Goal: Task Accomplishment & Management: Manage account settings

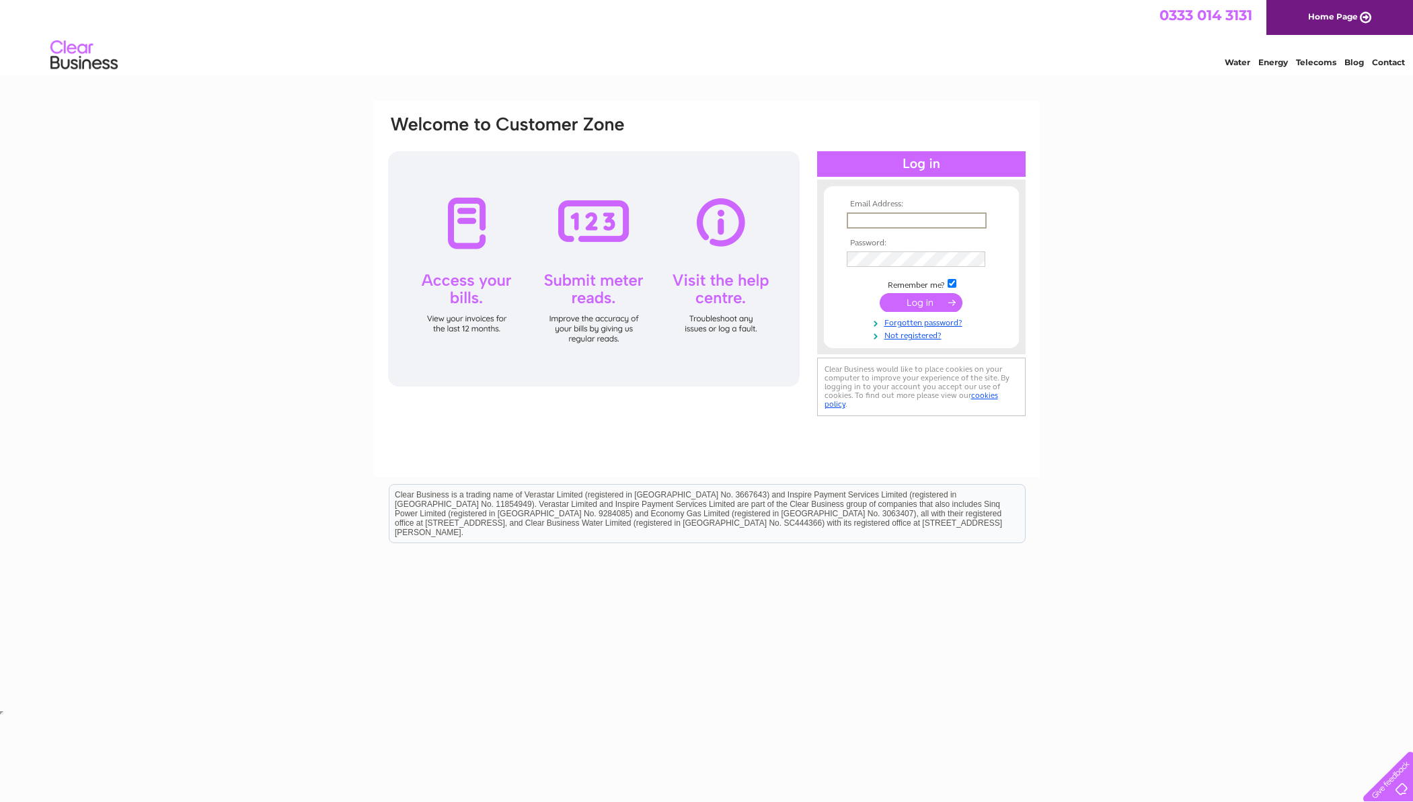
type input "[PERSON_NAME][EMAIL_ADDRESS][PERSON_NAME][DOMAIN_NAME]"
click at [930, 300] on input "submit" at bounding box center [921, 302] width 83 height 19
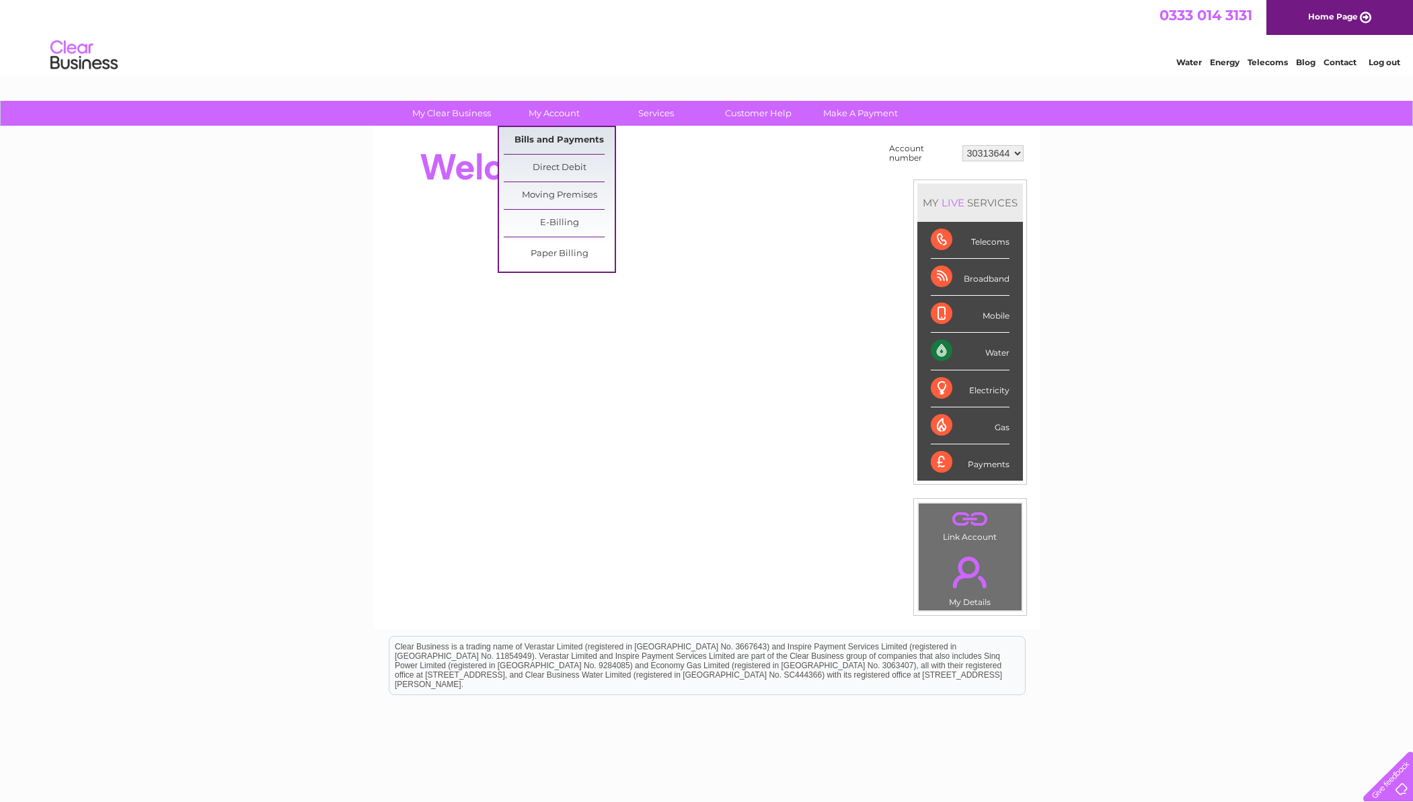
click at [560, 134] on link "Bills and Payments" at bounding box center [559, 140] width 111 height 27
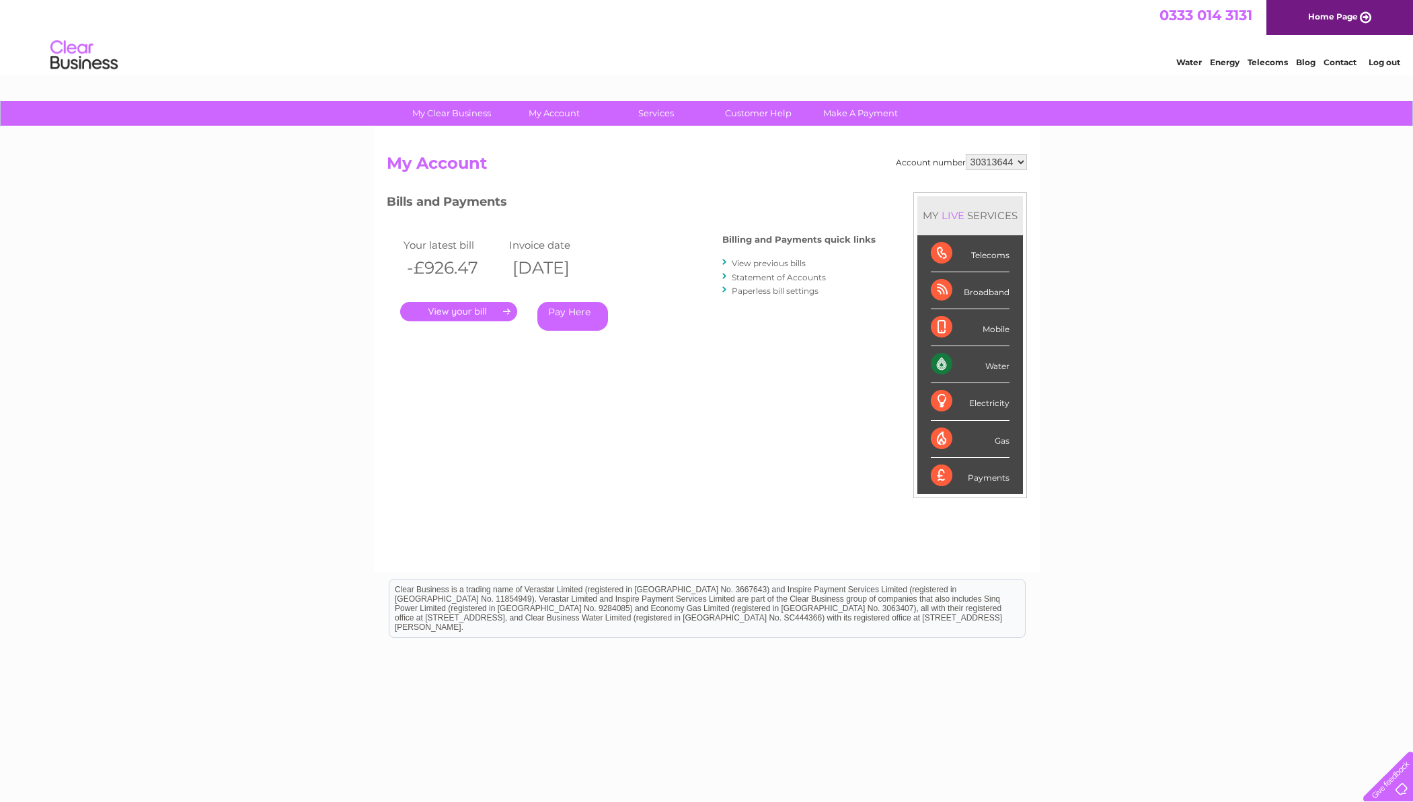
click at [482, 309] on link "." at bounding box center [458, 312] width 117 height 20
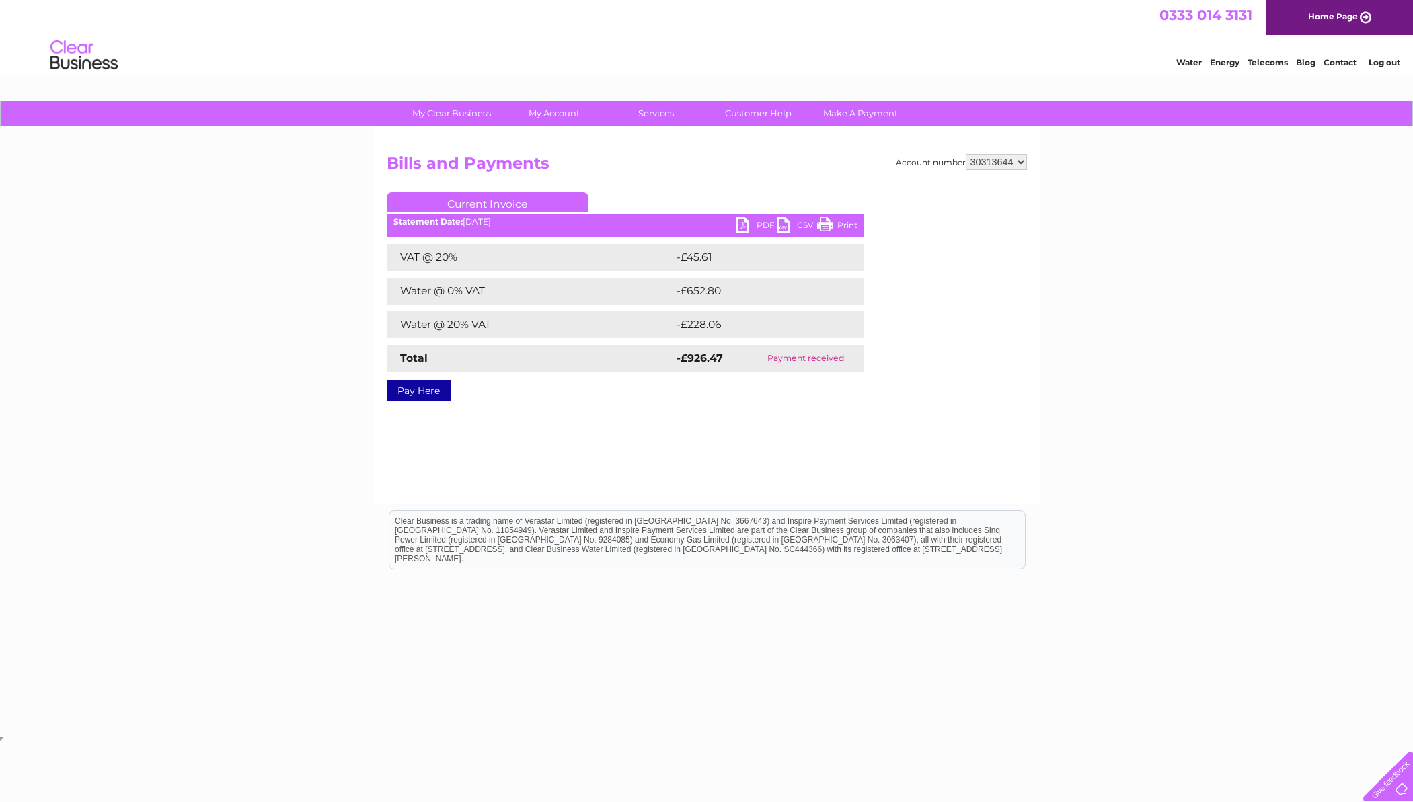
click at [748, 225] on link "PDF" at bounding box center [757, 227] width 40 height 20
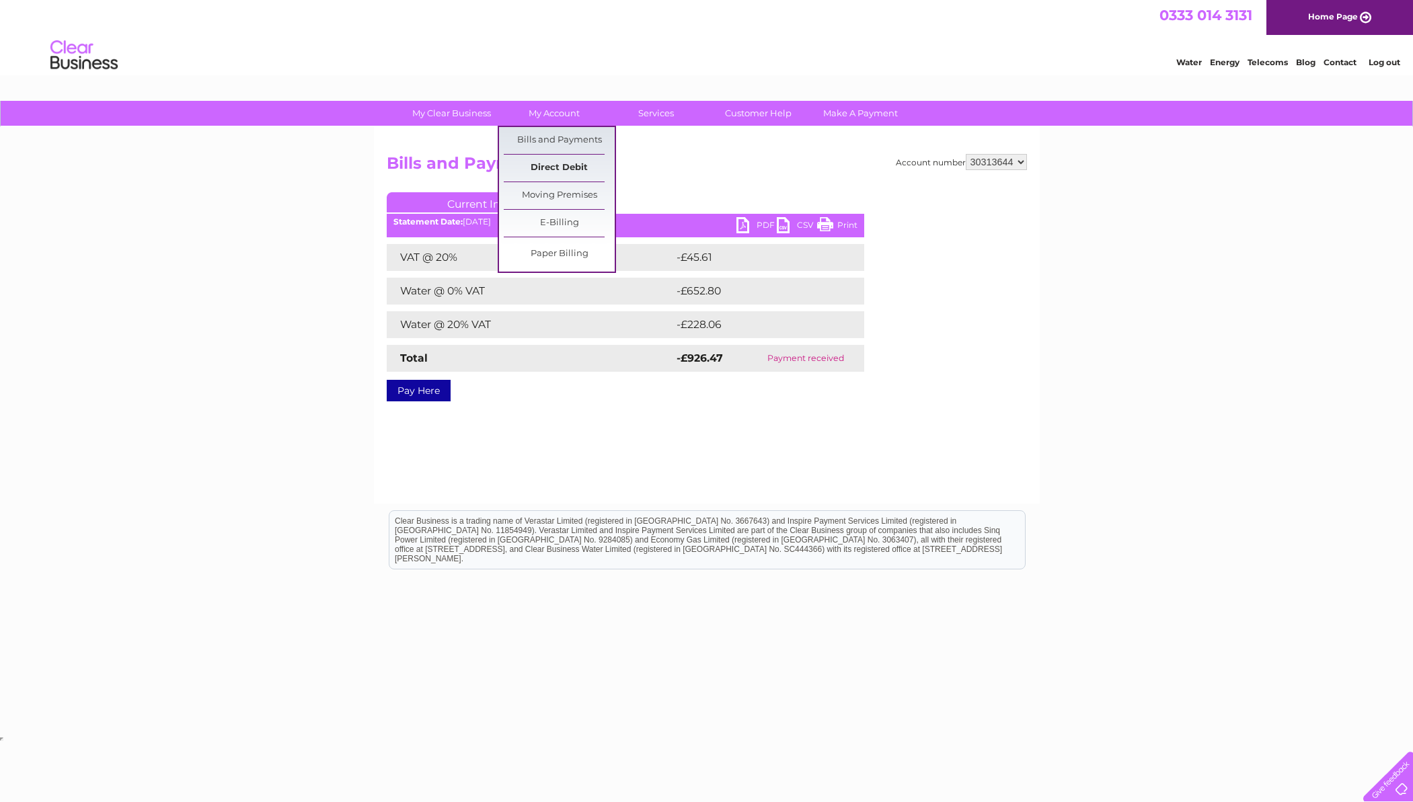
click at [558, 170] on link "Direct Debit" at bounding box center [559, 168] width 111 height 27
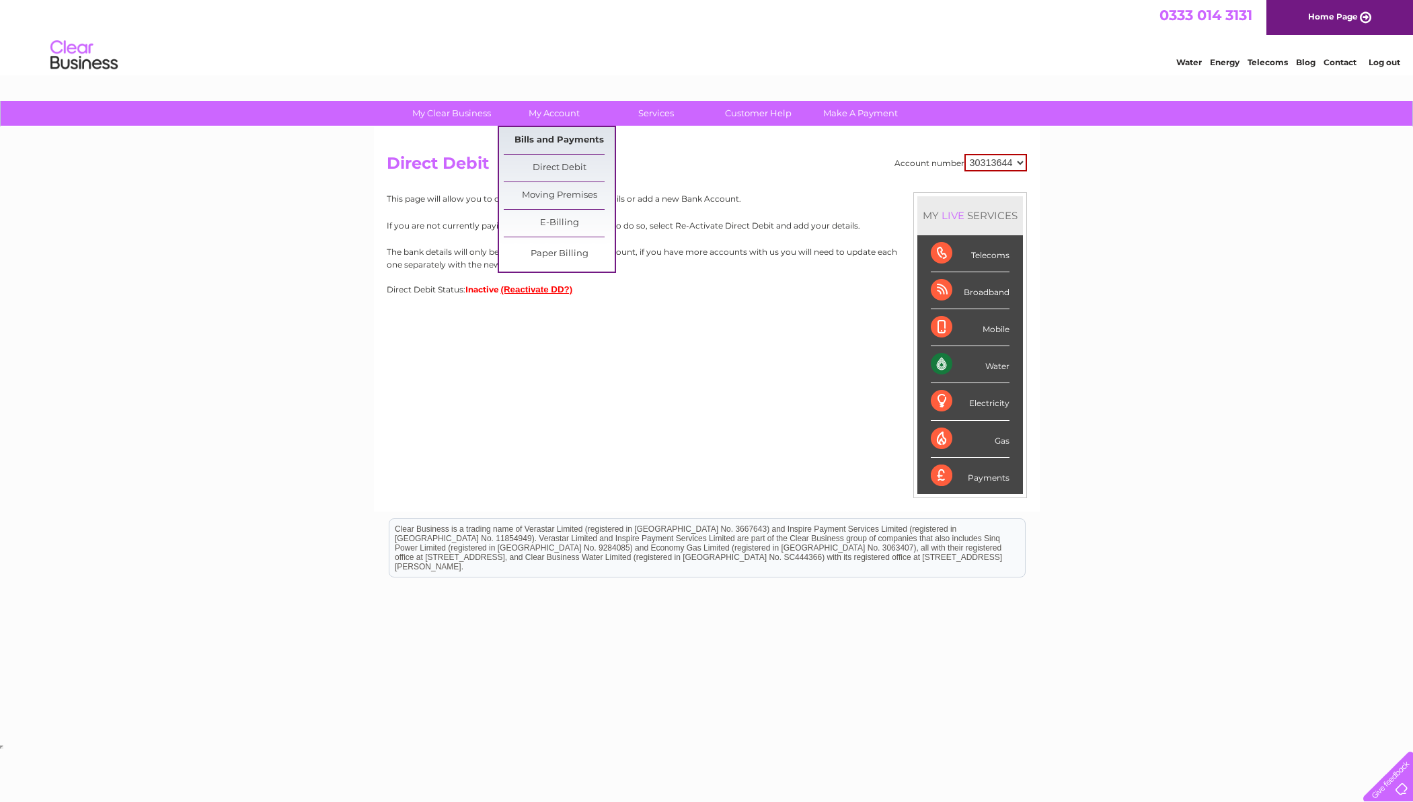
click at [546, 136] on link "Bills and Payments" at bounding box center [559, 140] width 111 height 27
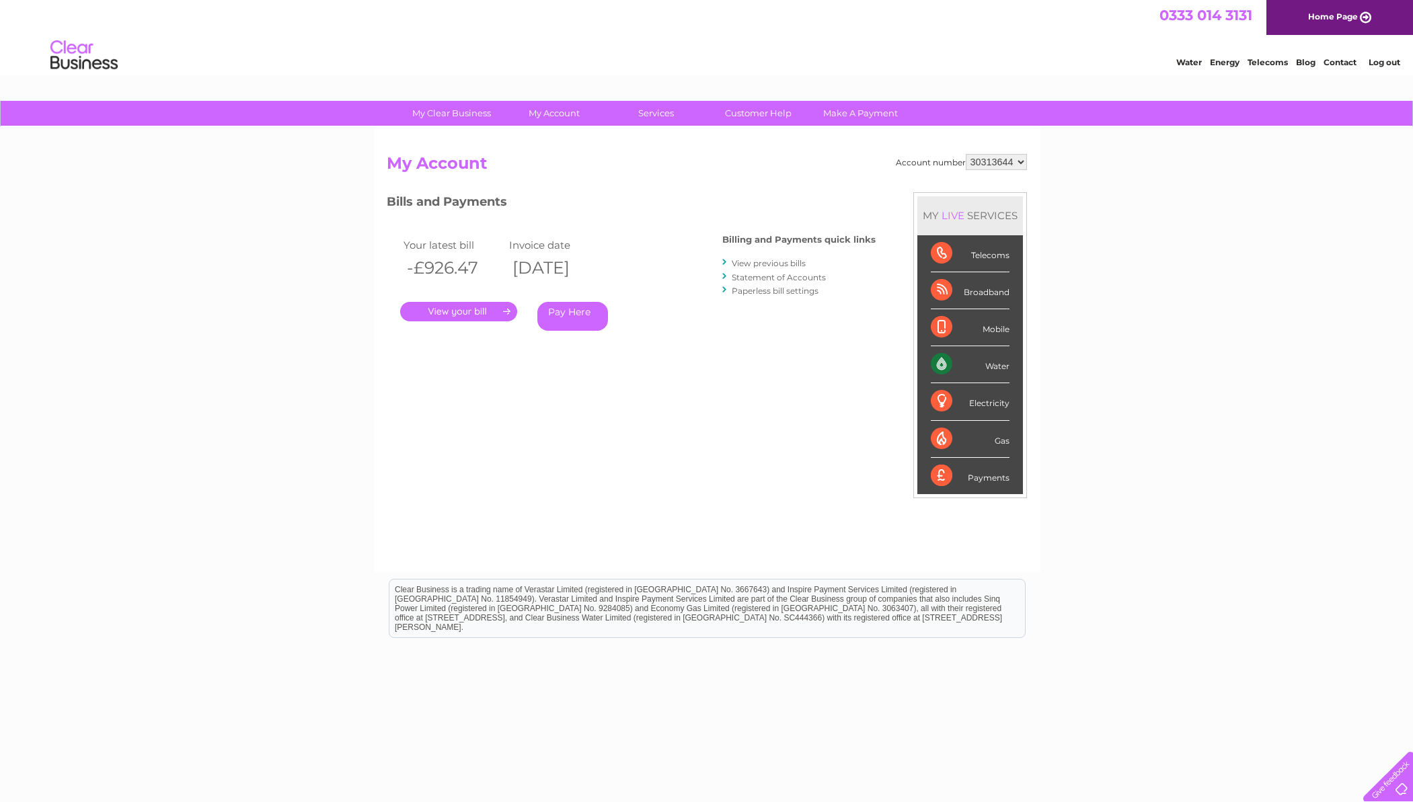
click at [758, 262] on link "View previous bills" at bounding box center [769, 263] width 74 height 10
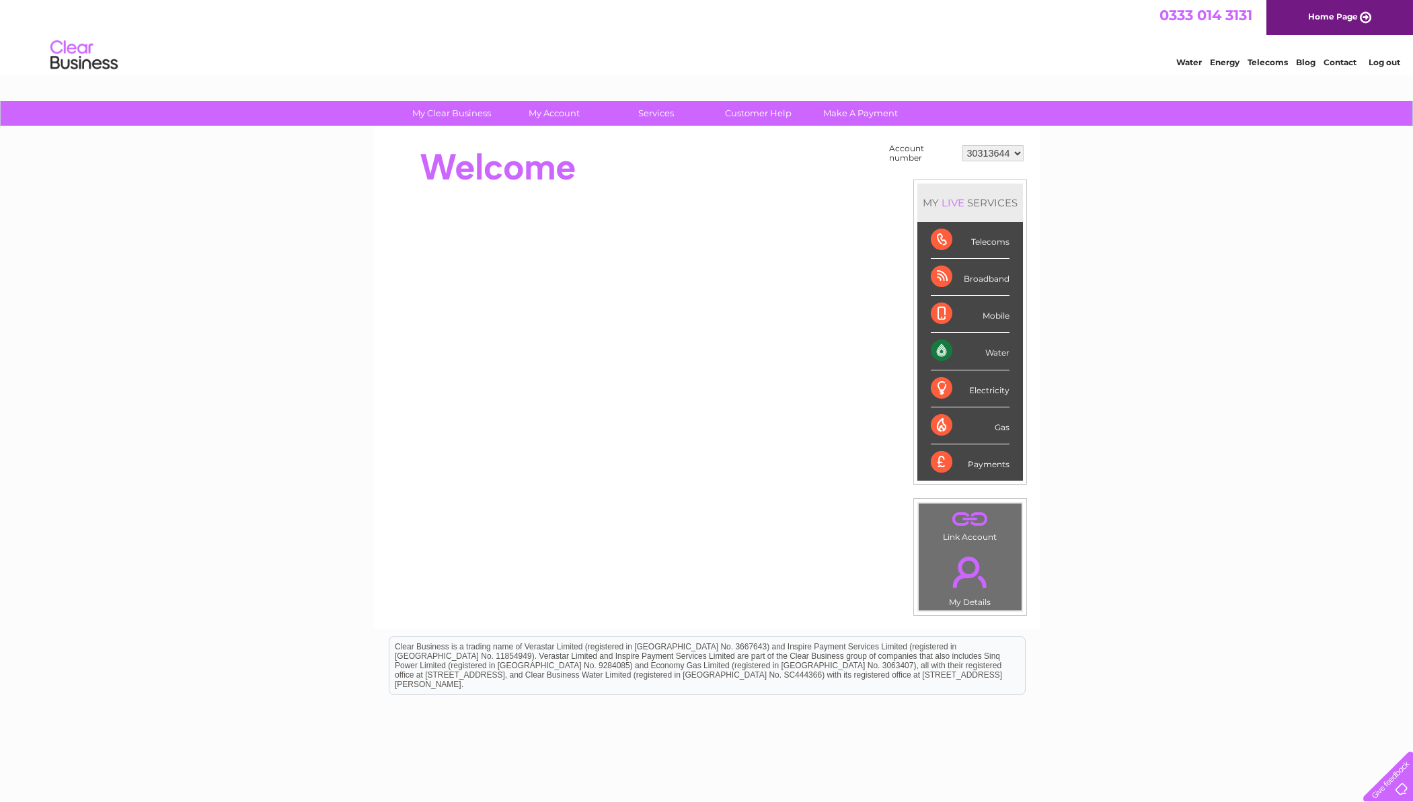
click at [1378, 60] on link "Log out" at bounding box center [1385, 62] width 32 height 10
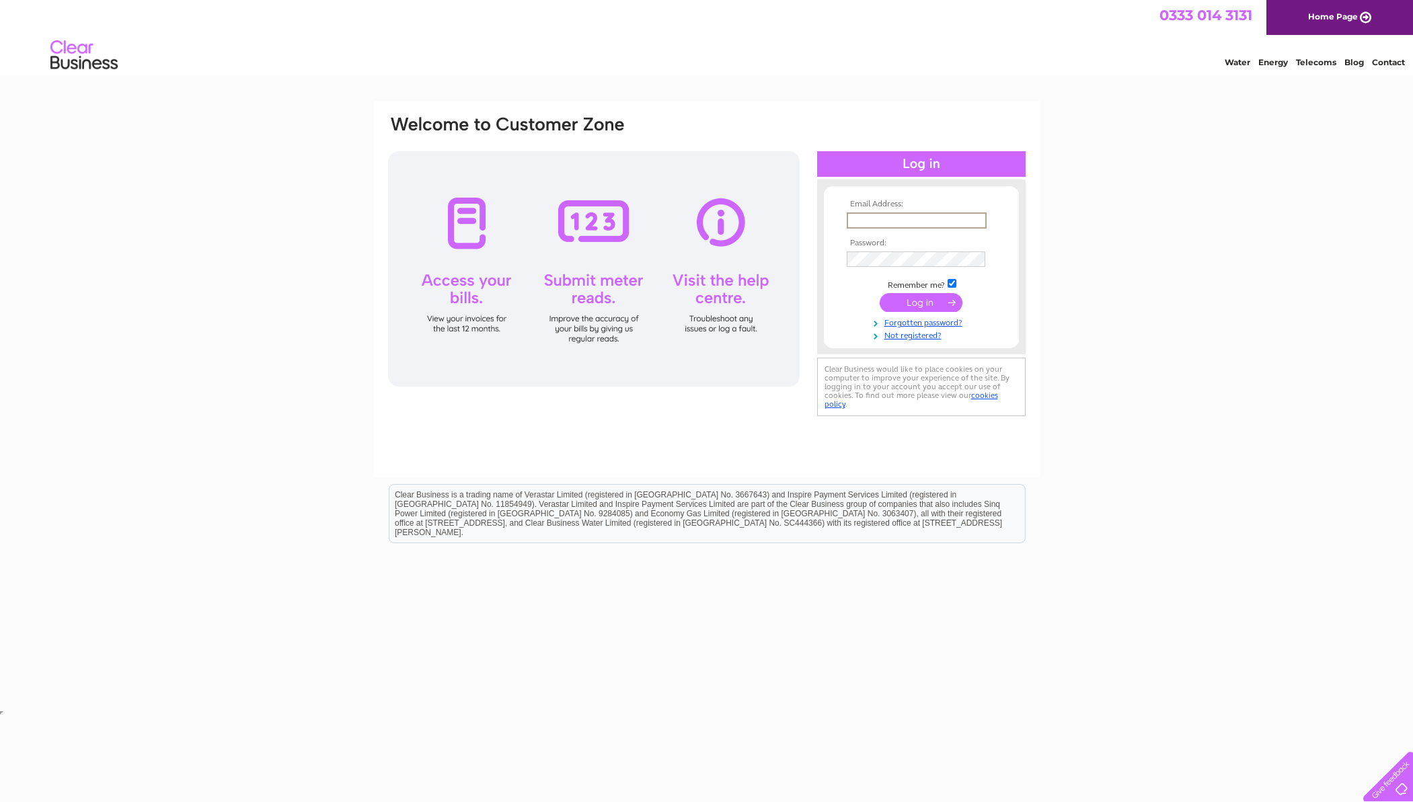
click at [766, 499] on div "Clear Business is a trading name of Verastar Limited (registered in [GEOGRAPHIC…" at bounding box center [707, 514] width 636 height 58
